Goal: Task Accomplishment & Management: Manage account settings

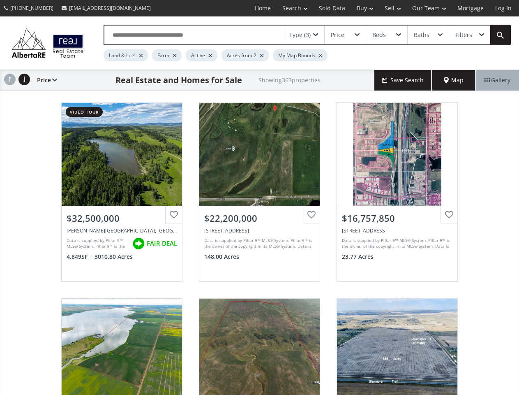
click at [289, 8] on link "Search" at bounding box center [295, 8] width 37 height 16
click at [361, 8] on link "Buy" at bounding box center [365, 8] width 28 height 16
click at [390, 8] on link "Sell" at bounding box center [393, 8] width 28 height 16
click at [429, 8] on link "Our Team" at bounding box center [429, 8] width 45 height 16
click at [504, 8] on link "Log In" at bounding box center [504, 8] width 28 height 16
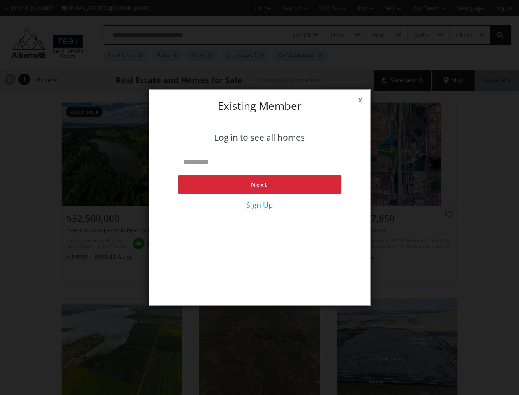
click at [304, 35] on div "x Existing member Log in to see all homes Next Sign Up" at bounding box center [259, 197] width 519 height 395
click at [345, 35] on div "x Existing member Log in to see all homes Next Sign Up" at bounding box center [259, 197] width 519 height 395
click at [387, 35] on div "x Existing member Log in to see all homes Next Sign Up" at bounding box center [259, 197] width 519 height 395
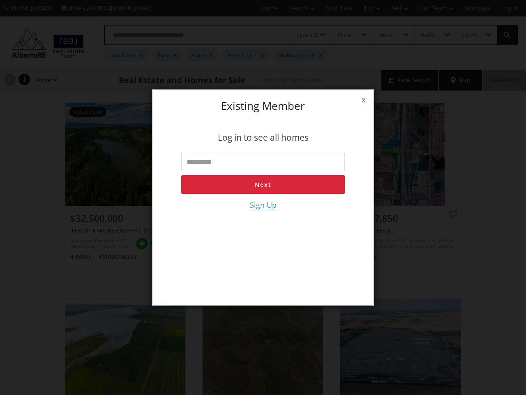
click at [428, 35] on div "x Existing member Log in to see all homes Next Sign Up" at bounding box center [263, 197] width 526 height 395
click at [470, 35] on div "x Existing member Log in to see all homes Next Sign Up" at bounding box center [263, 197] width 526 height 395
